Goal: Task Accomplishment & Management: Complete application form

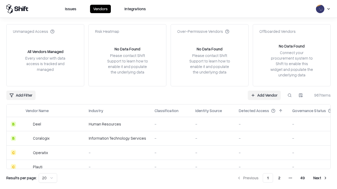
click at [264, 95] on link "Add Vendor" at bounding box center [264, 95] width 33 height 9
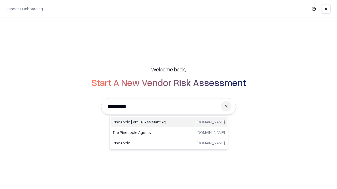
click at [169, 122] on div "Pineapple | Virtual Assistant Agency [DOMAIN_NAME]" at bounding box center [169, 122] width 116 height 11
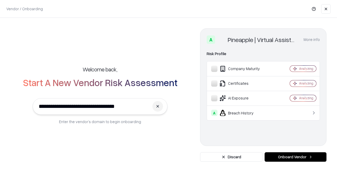
type input "**********"
click at [295, 157] on button "Onboard Vendor" at bounding box center [295, 157] width 62 height 9
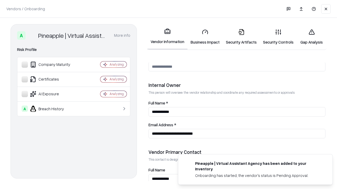
scroll to position [273, 0]
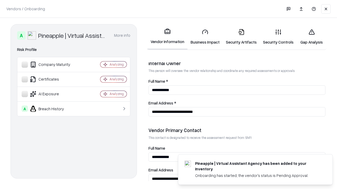
click at [205, 37] on link "Business Impact" at bounding box center [204, 37] width 35 height 24
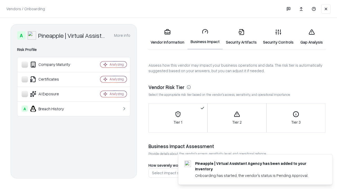
click at [311, 37] on link "Gap Analysis" at bounding box center [312, 37] width 30 height 24
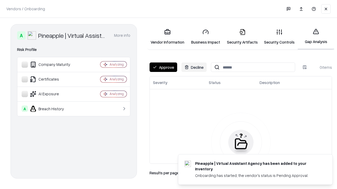
click at [163, 67] on button "Approve" at bounding box center [163, 67] width 28 height 9
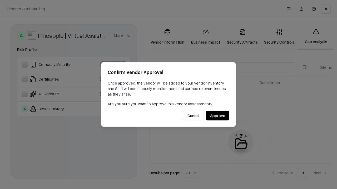
click at [217, 116] on button "Approve" at bounding box center [217, 115] width 23 height 9
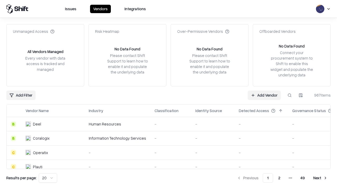
type input "**********"
click at [264, 95] on link "Add Vendor" at bounding box center [264, 95] width 33 height 9
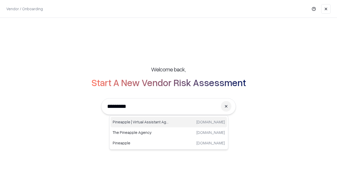
click at [169, 122] on div "Pineapple | Virtual Assistant Agency [DOMAIN_NAME]" at bounding box center [169, 122] width 116 height 11
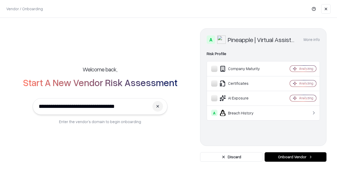
type input "**********"
click at [295, 157] on button "Onboard Vendor" at bounding box center [295, 157] width 62 height 9
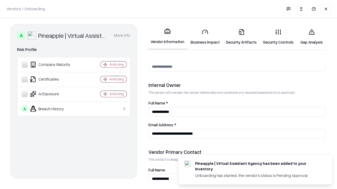
scroll to position [273, 0]
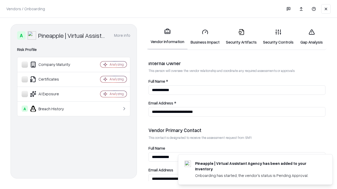
click at [311, 37] on link "Gap Analysis" at bounding box center [312, 37] width 30 height 24
